Goal: Task Accomplishment & Management: Manage account settings

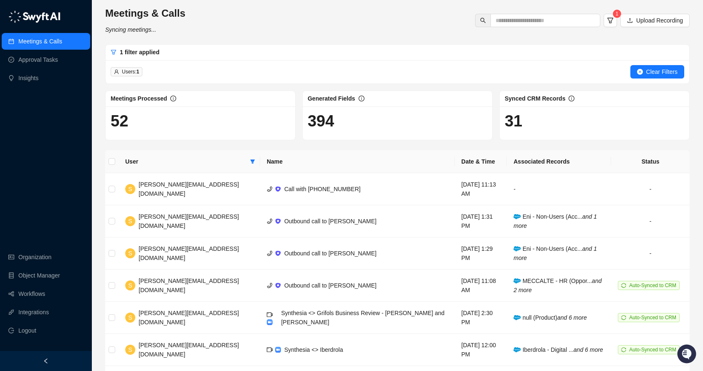
click at [55, 43] on link "Meetings & Calls" at bounding box center [40, 41] width 44 height 17
click at [38, 257] on link "Organization" at bounding box center [34, 257] width 33 height 17
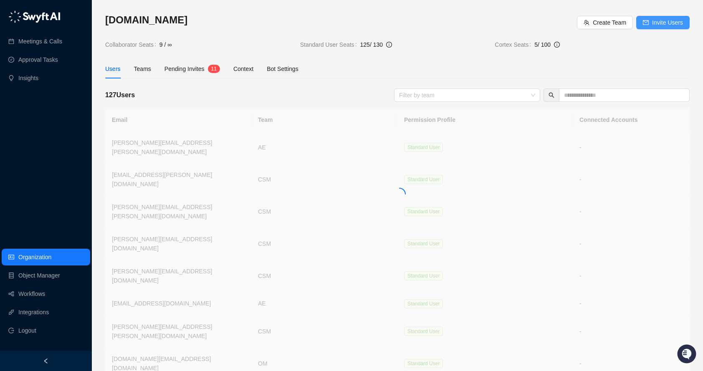
click at [661, 23] on span "Invite Users" at bounding box center [667, 22] width 31 height 9
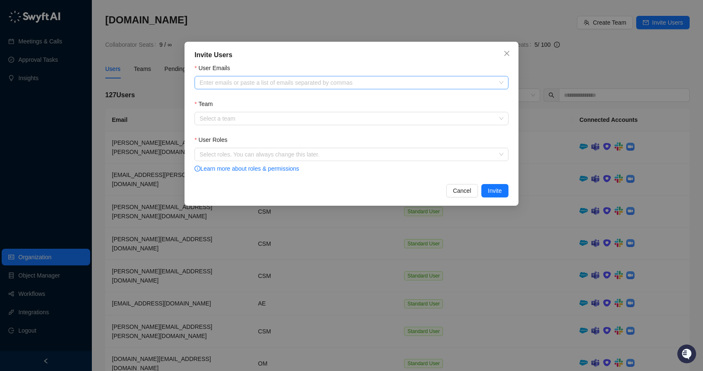
click at [318, 84] on div at bounding box center [347, 83] width 302 height 6
click at [290, 346] on div "Invite Users User Emails Enter emails or paste a list of emails separated by co…" at bounding box center [351, 185] width 703 height 371
click at [508, 50] on icon "close" at bounding box center [506, 53] width 7 height 7
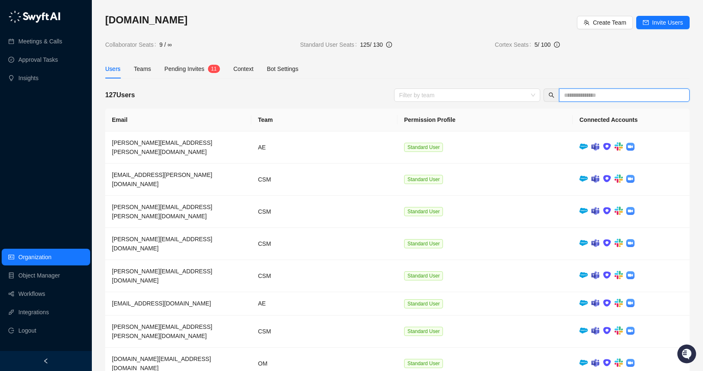
click at [585, 92] on input "text" at bounding box center [621, 95] width 114 height 9
type input "***"
click at [661, 21] on span "Invite Users" at bounding box center [667, 22] width 31 height 9
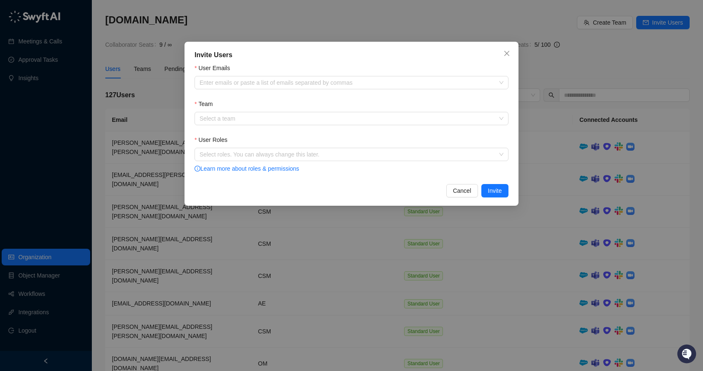
click at [390, 89] on form "User Emails Enter emails or paste a list of emails separated by commas Team Sel…" at bounding box center [351, 118] width 314 height 111
click at [390, 84] on div at bounding box center [347, 83] width 302 height 6
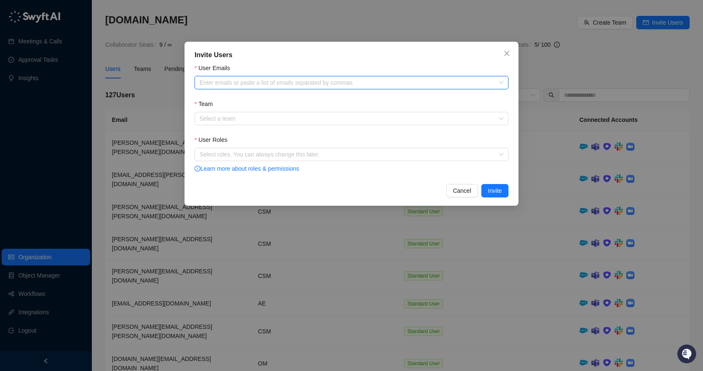
paste input "**********"
type input "**********"
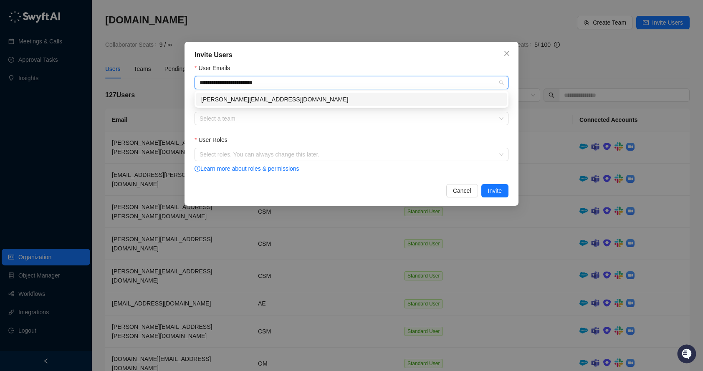
click at [338, 100] on div "[PERSON_NAME][EMAIL_ADDRESS][DOMAIN_NAME]" at bounding box center [351, 99] width 300 height 9
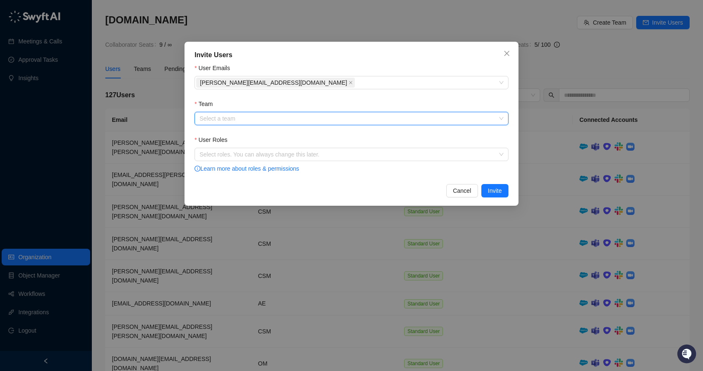
click at [312, 119] on input "Team" at bounding box center [348, 118] width 299 height 13
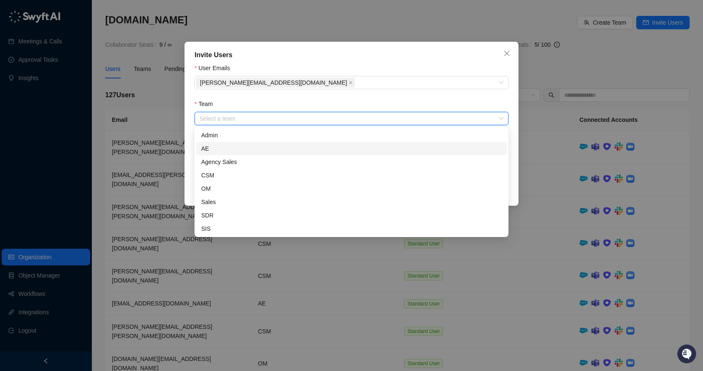
click at [257, 147] on div "AE" at bounding box center [351, 148] width 300 height 9
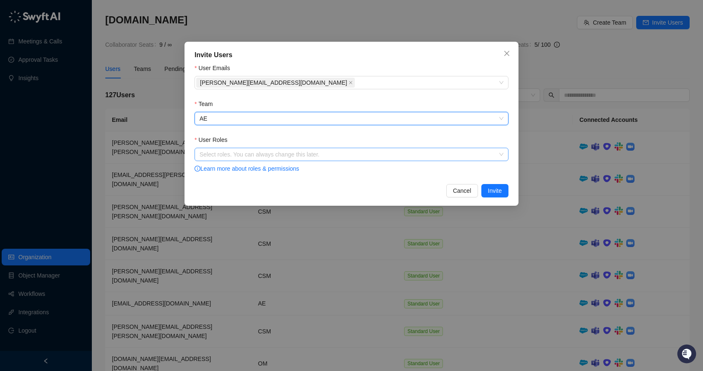
click at [270, 154] on div at bounding box center [347, 154] width 302 height 6
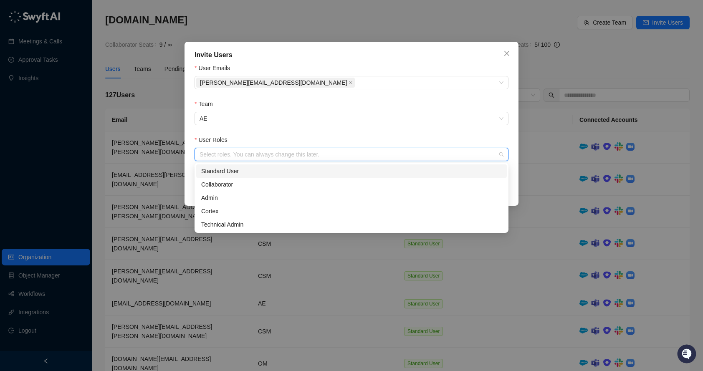
click at [252, 172] on div "Standard User" at bounding box center [351, 170] width 300 height 9
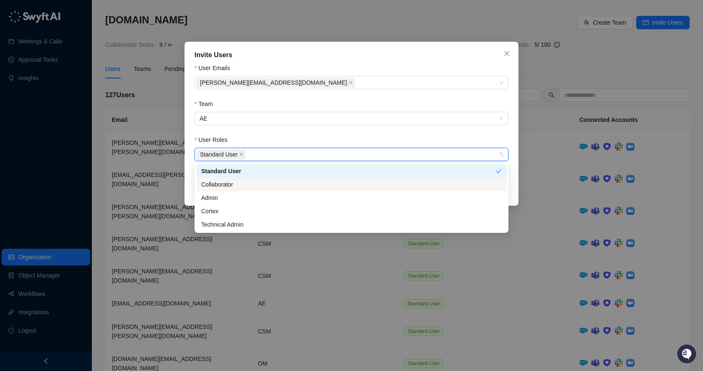
click at [516, 175] on div "Invite Users User Emails [PERSON_NAME][EMAIL_ADDRESS][DOMAIN_NAME] Team AE User…" at bounding box center [351, 124] width 334 height 164
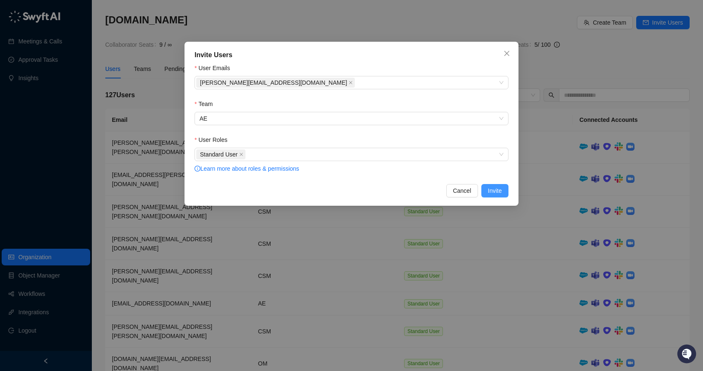
click at [486, 192] on button "Invite" at bounding box center [494, 190] width 27 height 13
